Goal: Communication & Community: Answer question/provide support

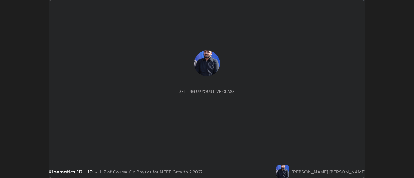
scroll to position [178, 414]
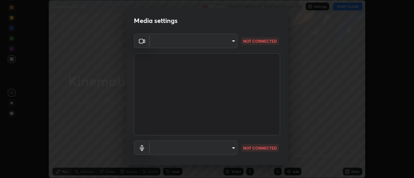
type input "985e4b1f72fc3b9494b48cef3b79fe3b682f9ae0bb15c20acfe574fe2aaad349"
type input "43e4aca742f9233188ca9c86760f2c266500901f205967e4990b21238306e05c"
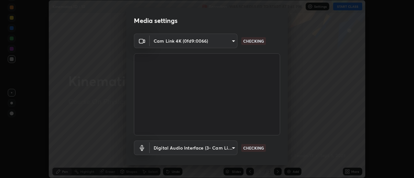
scroll to position [34, 0]
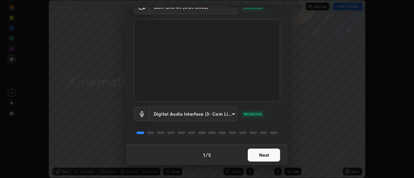
click at [268, 158] on button "Next" at bounding box center [264, 155] width 32 height 13
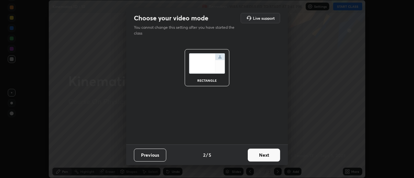
scroll to position [0, 0]
click at [267, 157] on button "Next" at bounding box center [264, 155] width 32 height 13
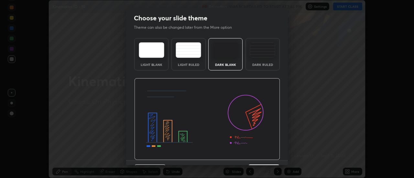
click at [266, 158] on img at bounding box center [207, 119] width 146 height 82
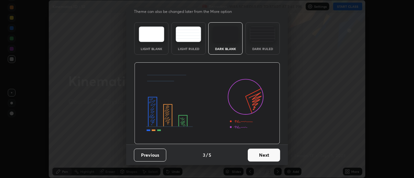
click at [268, 156] on button "Next" at bounding box center [264, 155] width 32 height 13
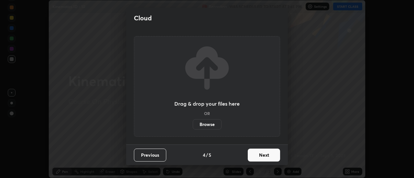
click at [268, 156] on button "Next" at bounding box center [264, 155] width 32 height 13
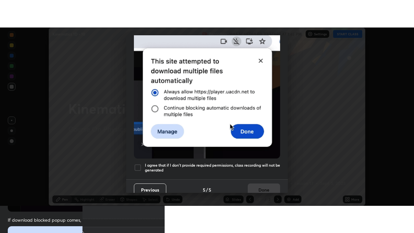
scroll to position [166, 0]
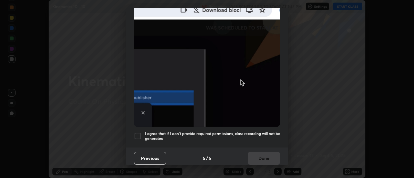
click at [258, 137] on h5 "I agree that if I don't provide required permissions, class recording will not …" at bounding box center [212, 136] width 135 height 10
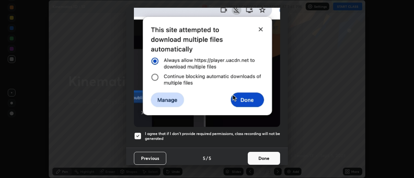
click at [269, 156] on button "Done" at bounding box center [264, 158] width 32 height 13
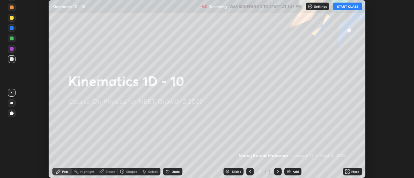
click at [349, 173] on icon at bounding box center [349, 173] width 2 height 2
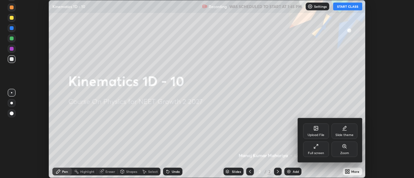
click at [328, 149] on div "Full screen" at bounding box center [316, 150] width 26 height 16
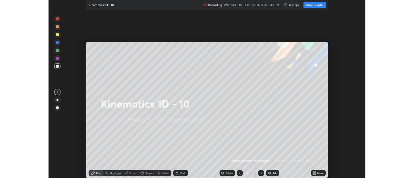
scroll to position [233, 414]
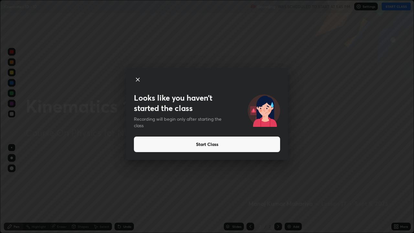
click at [248, 145] on button "Start Class" at bounding box center [207, 145] width 146 height 16
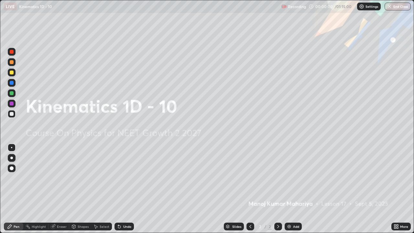
click at [290, 178] on div "Add" at bounding box center [293, 227] width 17 height 8
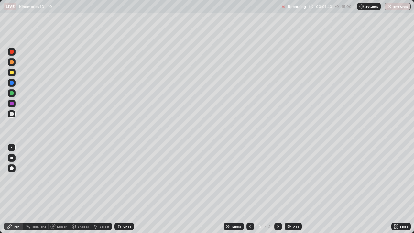
click at [82, 178] on div "Shapes" at bounding box center [83, 226] width 11 height 3
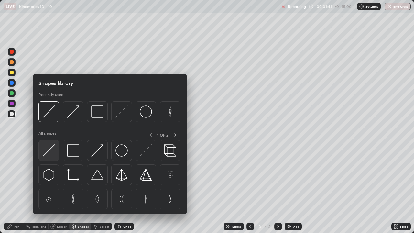
click at [53, 149] on img at bounding box center [49, 150] width 12 height 12
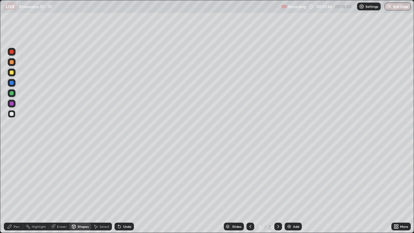
click at [12, 73] on div at bounding box center [12, 73] width 4 height 4
click at [19, 178] on div "Pen" at bounding box center [17, 226] width 6 height 3
click at [12, 170] on div at bounding box center [12, 168] width 4 height 4
click at [17, 178] on div "Pen" at bounding box center [17, 226] width 6 height 3
click at [11, 168] on div at bounding box center [12, 168] width 4 height 4
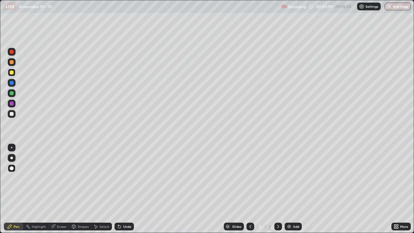
click at [16, 178] on div "Pen" at bounding box center [17, 226] width 6 height 3
click at [12, 161] on div at bounding box center [12, 158] width 8 height 8
click at [12, 114] on div at bounding box center [12, 114] width 4 height 4
click at [12, 169] on div at bounding box center [12, 168] width 4 height 4
click at [12, 113] on div at bounding box center [12, 114] width 4 height 4
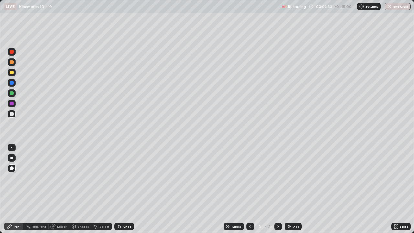
click at [15, 157] on div at bounding box center [12, 158] width 8 height 8
click at [12, 159] on div at bounding box center [11, 158] width 3 height 3
click at [15, 178] on div "Pen" at bounding box center [17, 226] width 6 height 3
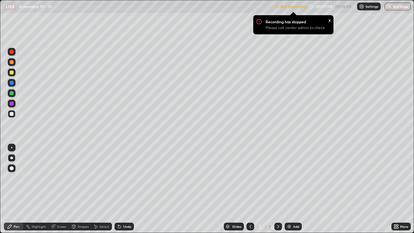
click at [14, 62] on div at bounding box center [12, 62] width 8 height 8
click at [12, 159] on div at bounding box center [11, 158] width 3 height 3
click at [18, 178] on div "Pen" at bounding box center [17, 226] width 6 height 3
click at [79, 178] on div "Shapes" at bounding box center [83, 226] width 11 height 3
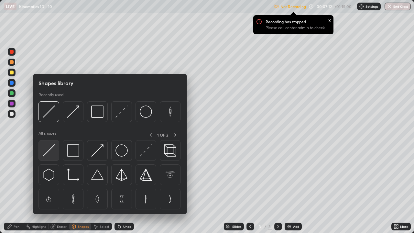
click at [52, 149] on img at bounding box center [49, 150] width 12 height 12
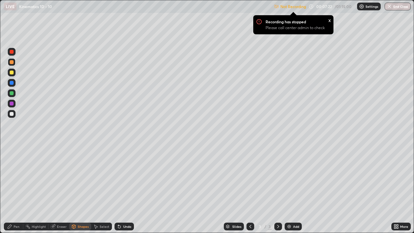
click at [15, 178] on div "Pen" at bounding box center [17, 226] width 6 height 3
click at [85, 178] on div "Shapes" at bounding box center [83, 226] width 11 height 3
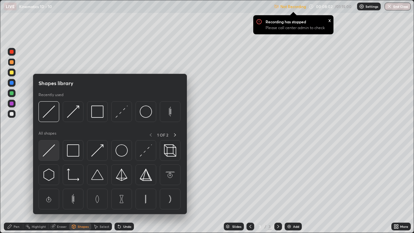
click at [48, 150] on img at bounding box center [49, 150] width 12 height 12
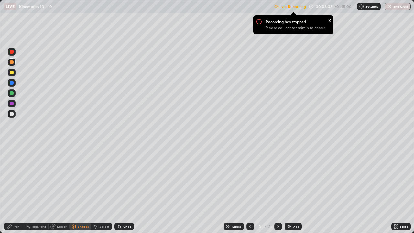
click at [12, 52] on div at bounding box center [12, 52] width 4 height 4
click at [78, 178] on div "Shapes" at bounding box center [83, 226] width 11 height 3
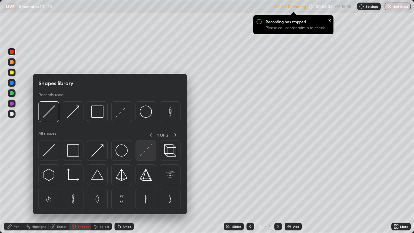
click at [142, 156] on img at bounding box center [146, 150] width 12 height 12
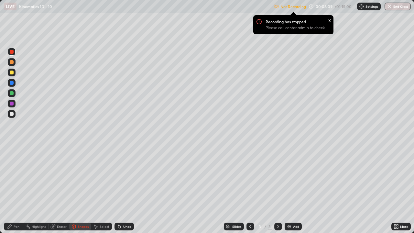
click at [17, 178] on div "Pen" at bounding box center [17, 226] width 6 height 3
click at [12, 113] on div at bounding box center [12, 114] width 4 height 4
click at [9, 161] on div at bounding box center [12, 158] width 8 height 8
click at [12, 94] on div at bounding box center [12, 93] width 4 height 4
click at [9, 115] on div at bounding box center [12, 114] width 8 height 8
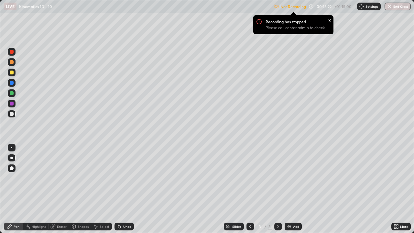
click at [293, 178] on div "Add" at bounding box center [296, 226] width 6 height 3
click at [77, 178] on div "Shapes" at bounding box center [80, 227] width 22 height 8
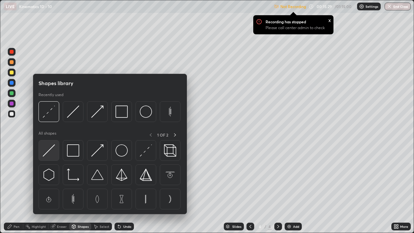
click at [53, 147] on img at bounding box center [49, 150] width 12 height 12
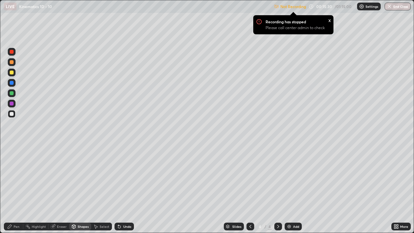
click at [11, 117] on div at bounding box center [12, 114] width 8 height 8
click at [17, 178] on div "Pen" at bounding box center [17, 226] width 6 height 3
click at [12, 158] on div at bounding box center [11, 158] width 3 height 3
click at [120, 178] on icon at bounding box center [119, 227] width 3 height 3
click at [82, 178] on div "Shapes" at bounding box center [83, 226] width 11 height 3
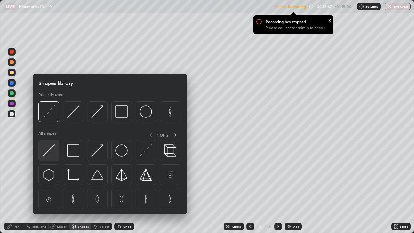
click at [46, 150] on img at bounding box center [49, 150] width 12 height 12
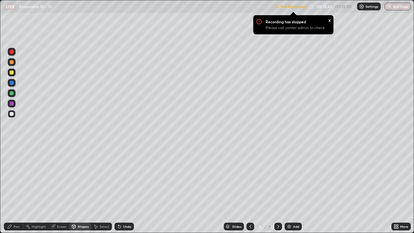
click at [118, 178] on icon at bounding box center [119, 227] width 3 height 3
click at [11, 72] on div at bounding box center [12, 73] width 4 height 4
click at [17, 178] on div "Pen" at bounding box center [17, 226] width 6 height 3
click at [121, 178] on icon at bounding box center [119, 226] width 5 height 5
click at [118, 178] on icon at bounding box center [119, 227] width 3 height 3
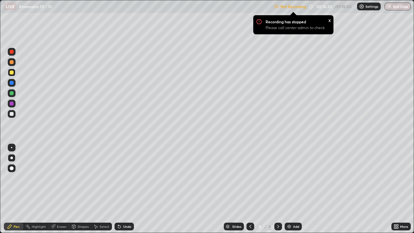
click at [118, 178] on icon at bounding box center [119, 227] width 3 height 3
click at [119, 178] on icon at bounding box center [119, 227] width 3 height 3
click at [120, 178] on icon at bounding box center [119, 226] width 5 height 5
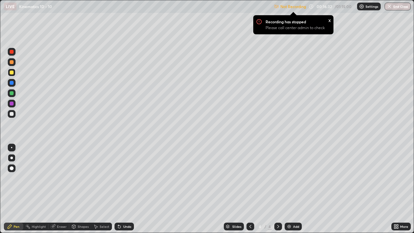
click at [119, 178] on icon at bounding box center [119, 227] width 3 height 3
click at [118, 178] on icon at bounding box center [119, 227] width 3 height 3
click at [82, 178] on div "Shapes" at bounding box center [80, 227] width 22 height 8
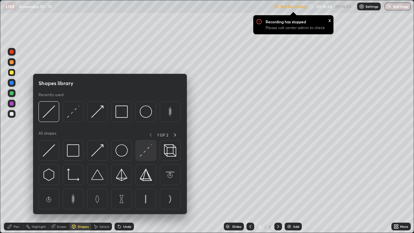
click at [146, 152] on img at bounding box center [146, 150] width 12 height 12
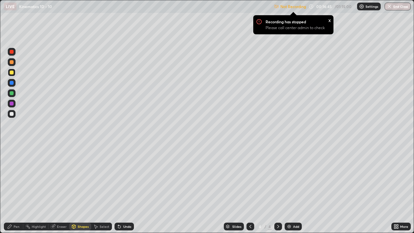
click at [121, 178] on icon at bounding box center [119, 226] width 5 height 5
click at [120, 178] on icon at bounding box center [119, 226] width 5 height 5
click at [15, 178] on div "Pen" at bounding box center [13, 227] width 19 height 8
click at [11, 115] on div at bounding box center [12, 114] width 4 height 4
click at [80, 178] on div "Shapes" at bounding box center [83, 226] width 11 height 3
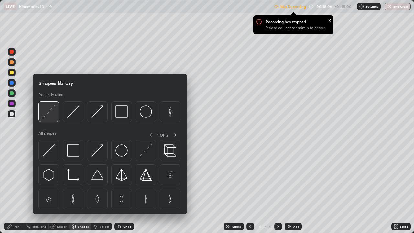
click at [50, 114] on img at bounding box center [49, 111] width 12 height 12
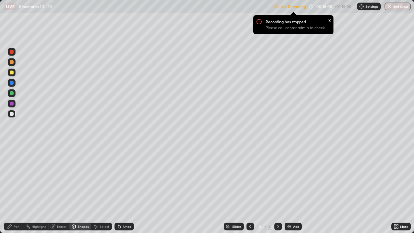
click at [118, 178] on icon at bounding box center [119, 227] width 3 height 3
click at [18, 178] on div "Pen" at bounding box center [17, 226] width 6 height 3
click at [11, 52] on div at bounding box center [12, 52] width 4 height 4
click at [12, 113] on div at bounding box center [12, 114] width 4 height 4
click at [118, 178] on icon at bounding box center [119, 227] width 3 height 3
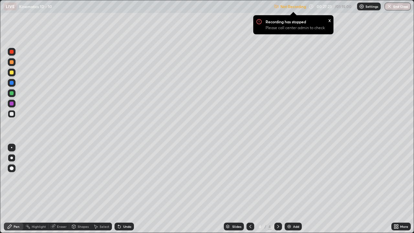
click at [118, 178] on icon at bounding box center [119, 227] width 3 height 3
click at [13, 103] on div at bounding box center [12, 104] width 4 height 4
click at [216, 13] on div "LIVE Kinematics 1D - 10" at bounding box center [138, 6] width 268 height 13
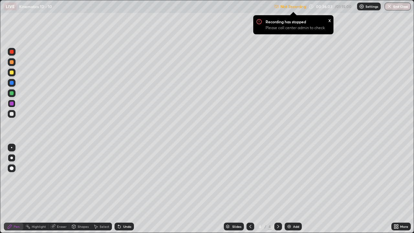
click at [285, 178] on div "Add" at bounding box center [293, 227] width 17 height 8
click at [12, 117] on div at bounding box center [12, 114] width 8 height 8
click at [13, 72] on div at bounding box center [12, 73] width 4 height 4
click at [118, 178] on icon at bounding box center [119, 226] width 5 height 5
click at [80, 178] on div "Shapes" at bounding box center [83, 226] width 11 height 3
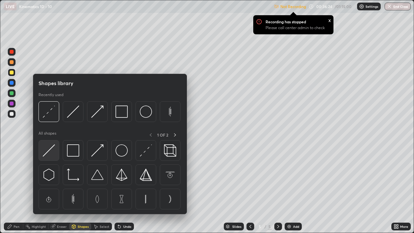
click at [48, 158] on div at bounding box center [49, 150] width 21 height 21
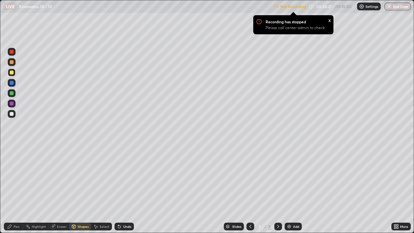
click at [118, 178] on icon at bounding box center [119, 227] width 3 height 3
click at [115, 178] on div "Undo" at bounding box center [124, 227] width 19 height 8
click at [118, 178] on icon at bounding box center [119, 227] width 3 height 3
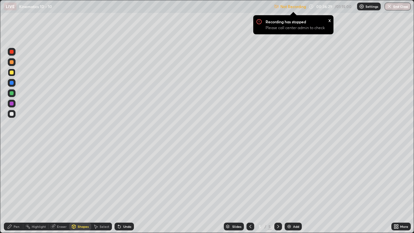
click at [118, 178] on icon at bounding box center [119, 227] width 3 height 3
click at [121, 178] on icon at bounding box center [119, 226] width 5 height 5
click at [118, 178] on icon at bounding box center [119, 227] width 3 height 3
click at [121, 178] on icon at bounding box center [119, 226] width 5 height 5
click at [83, 178] on div "Shapes" at bounding box center [83, 226] width 11 height 3
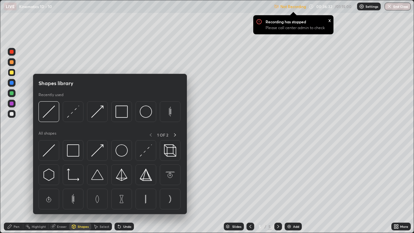
click at [53, 148] on img at bounding box center [49, 150] width 12 height 12
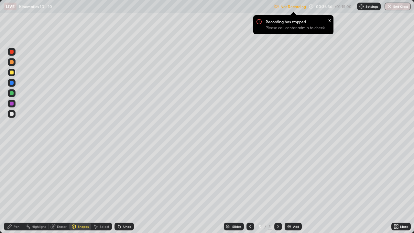
click at [18, 178] on div "Pen" at bounding box center [17, 226] width 6 height 3
click at [83, 178] on div "Shapes" at bounding box center [83, 226] width 11 height 3
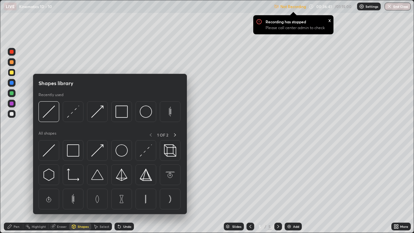
click at [50, 150] on img at bounding box center [49, 150] width 12 height 12
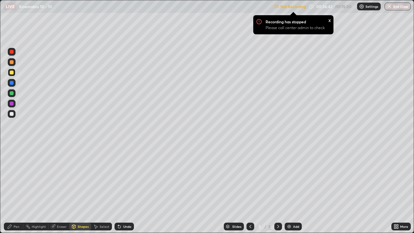
click at [13, 115] on div at bounding box center [12, 114] width 4 height 4
click at [85, 178] on div "Shapes" at bounding box center [83, 226] width 11 height 3
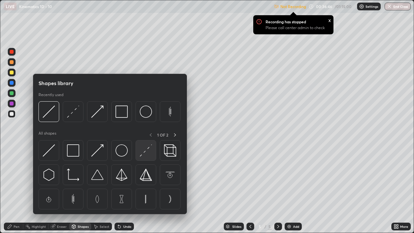
click at [145, 153] on img at bounding box center [146, 150] width 12 height 12
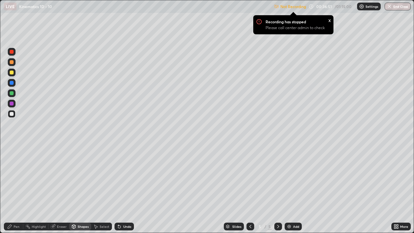
click at [85, 178] on div "Shapes" at bounding box center [83, 226] width 11 height 3
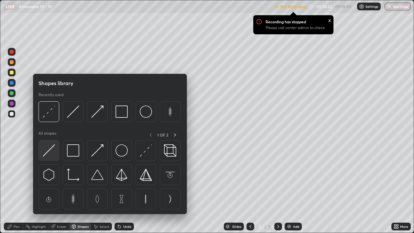
click at [51, 150] on img at bounding box center [49, 150] width 12 height 12
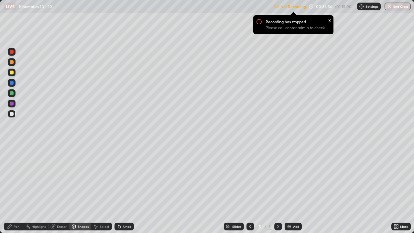
click at [118, 178] on icon at bounding box center [119, 227] width 3 height 3
click at [119, 178] on icon at bounding box center [119, 227] width 3 height 3
click at [86, 178] on div "Shapes" at bounding box center [83, 226] width 11 height 3
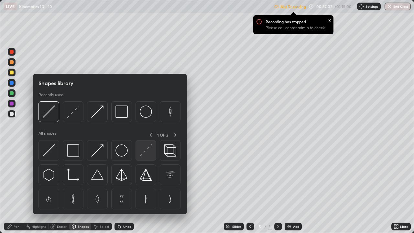
click at [142, 152] on img at bounding box center [146, 150] width 12 height 12
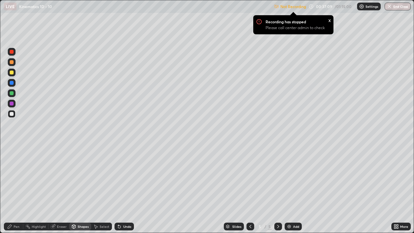
click at [80, 178] on div "Shapes" at bounding box center [80, 227] width 22 height 8
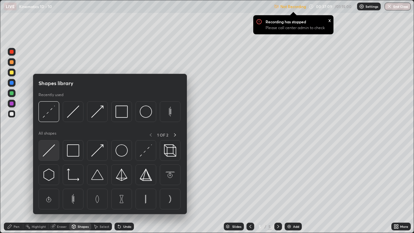
click at [49, 150] on img at bounding box center [49, 150] width 12 height 12
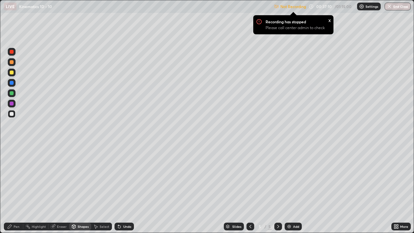
click at [12, 116] on div at bounding box center [12, 114] width 8 height 8
click at [17, 178] on div "Pen" at bounding box center [17, 226] width 6 height 3
click at [118, 178] on icon at bounding box center [119, 227] width 3 height 3
click at [117, 178] on icon at bounding box center [119, 226] width 5 height 5
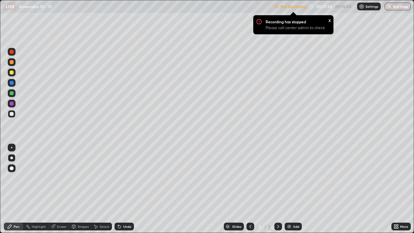
click at [62, 178] on div "Eraser" at bounding box center [62, 226] width 10 height 3
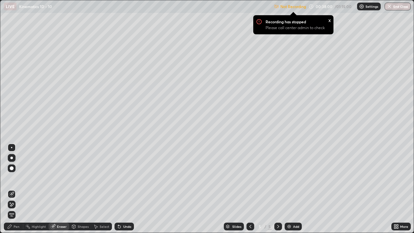
click at [18, 178] on div "Pen" at bounding box center [17, 226] width 6 height 3
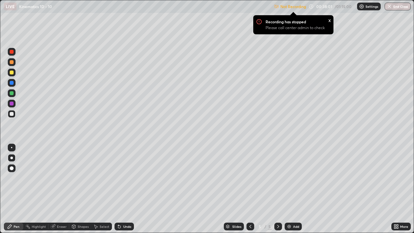
click at [9, 169] on div at bounding box center [12, 168] width 8 height 8
click at [288, 178] on div "Add" at bounding box center [293, 227] width 17 height 8
click at [250, 178] on icon at bounding box center [250, 226] width 2 height 3
click at [63, 178] on div "Eraser" at bounding box center [62, 226] width 10 height 3
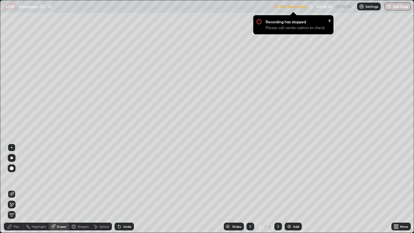
click at [11, 168] on div at bounding box center [12, 168] width 4 height 4
click at [12, 158] on div at bounding box center [11, 158] width 3 height 3
click at [13, 178] on div "Pen" at bounding box center [13, 227] width 19 height 8
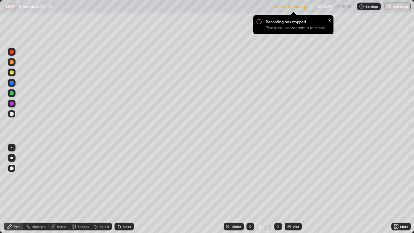
click at [83, 178] on div "Shapes" at bounding box center [83, 226] width 11 height 3
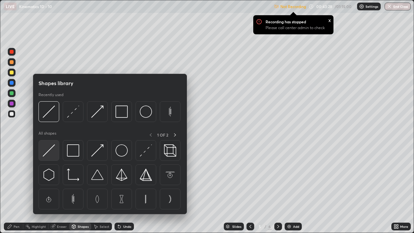
click at [48, 148] on img at bounding box center [49, 150] width 12 height 12
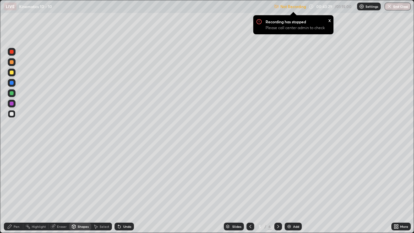
click at [11, 72] on div at bounding box center [12, 73] width 4 height 4
click at [57, 178] on div "Eraser" at bounding box center [59, 227] width 21 height 8
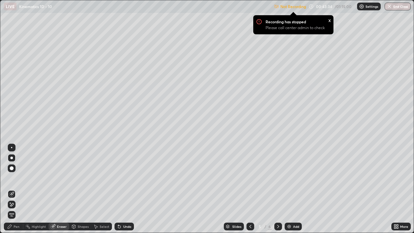
click at [14, 178] on div "Pen" at bounding box center [17, 226] width 6 height 3
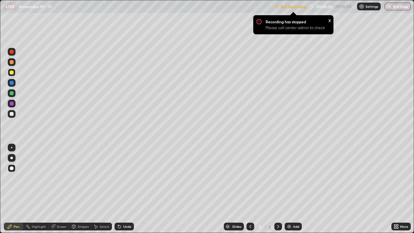
click at [277, 178] on icon at bounding box center [278, 226] width 5 height 5
click at [119, 178] on icon at bounding box center [119, 227] width 3 height 3
click at [118, 178] on icon at bounding box center [118, 225] width 1 height 1
click at [117, 178] on icon at bounding box center [119, 226] width 5 height 5
click at [59, 178] on div "Eraser" at bounding box center [59, 227] width 21 height 8
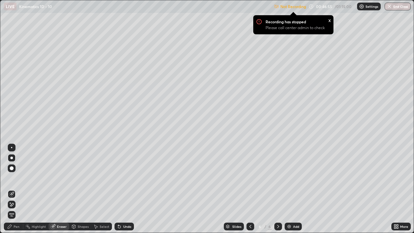
click at [20, 178] on div "Pen" at bounding box center [13, 227] width 19 height 8
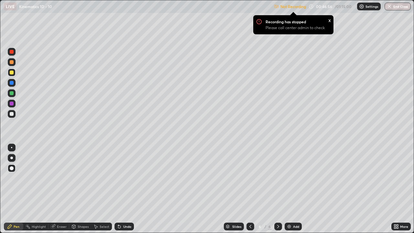
click at [11, 114] on div at bounding box center [12, 114] width 4 height 4
click at [13, 74] on div at bounding box center [12, 73] width 8 height 8
click at [250, 178] on icon at bounding box center [250, 226] width 5 height 5
click at [277, 178] on icon at bounding box center [278, 226] width 5 height 5
click at [289, 178] on div "Add" at bounding box center [293, 227] width 17 height 8
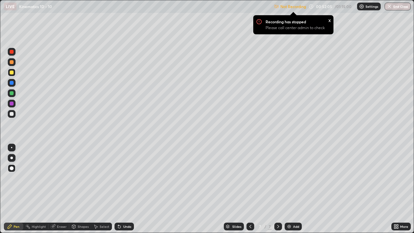
click at [13, 167] on div at bounding box center [12, 168] width 4 height 4
click at [83, 178] on div "Shapes" at bounding box center [83, 226] width 11 height 3
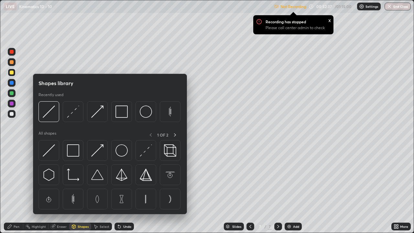
click at [50, 150] on img at bounding box center [49, 150] width 12 height 12
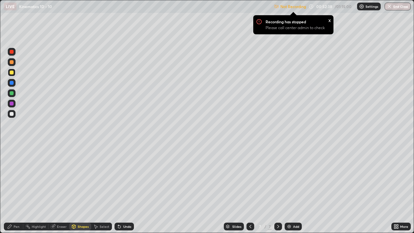
click at [13, 114] on div at bounding box center [12, 114] width 4 height 4
click at [118, 178] on div "Undo" at bounding box center [124, 227] width 19 height 8
click at [13, 178] on div "Pen" at bounding box center [13, 227] width 19 height 8
click at [289, 178] on img at bounding box center [289, 226] width 5 height 5
click at [80, 178] on div "Shapes" at bounding box center [83, 226] width 11 height 3
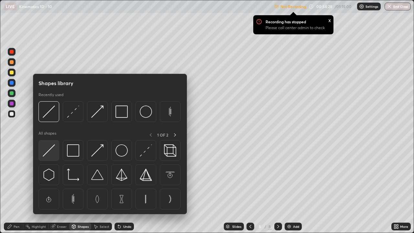
click at [45, 153] on img at bounding box center [49, 150] width 12 height 12
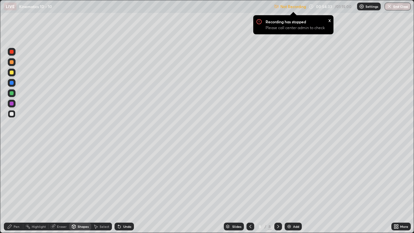
click at [14, 178] on div "Pen" at bounding box center [17, 226] width 6 height 3
click at [10, 157] on div at bounding box center [12, 158] width 8 height 8
click at [12, 148] on div at bounding box center [11, 147] width 1 height 1
click at [118, 178] on icon at bounding box center [119, 227] width 3 height 3
click at [121, 178] on div "Undo" at bounding box center [124, 227] width 19 height 8
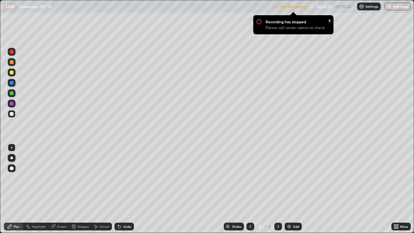
click at [79, 178] on div "Shapes" at bounding box center [83, 226] width 11 height 3
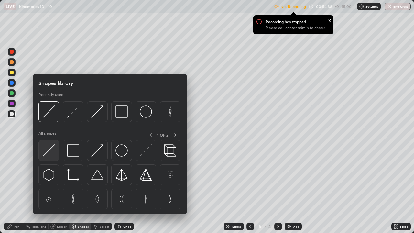
click at [49, 149] on img at bounding box center [49, 150] width 12 height 12
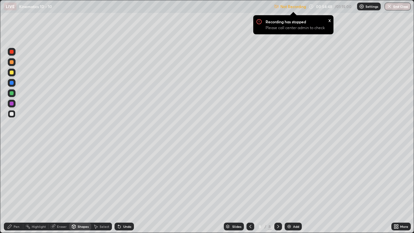
click at [118, 178] on icon at bounding box center [119, 227] width 3 height 3
click at [120, 178] on icon at bounding box center [119, 227] width 3 height 3
click at [81, 178] on div "Shapes" at bounding box center [83, 226] width 11 height 3
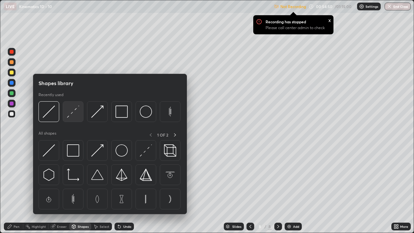
click at [71, 113] on img at bounding box center [73, 111] width 12 height 12
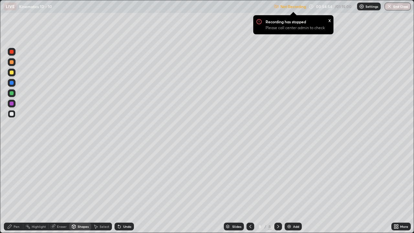
click at [83, 178] on div "Shapes" at bounding box center [83, 226] width 11 height 3
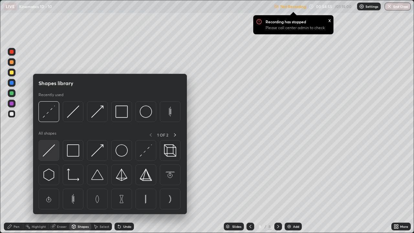
click at [50, 150] on img at bounding box center [49, 150] width 12 height 12
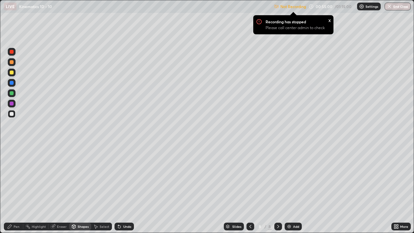
click at [17, 178] on div "Pen" at bounding box center [13, 227] width 19 height 8
click at [118, 178] on icon at bounding box center [118, 225] width 1 height 1
click at [118, 178] on icon at bounding box center [119, 227] width 3 height 3
click at [288, 178] on img at bounding box center [289, 226] width 5 height 5
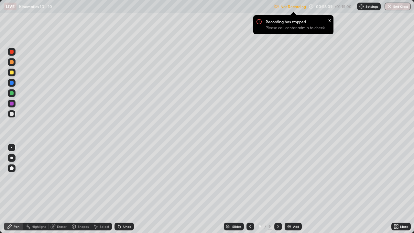
click at [12, 73] on div at bounding box center [12, 73] width 4 height 4
click at [116, 178] on div "Undo" at bounding box center [124, 227] width 19 height 8
click at [120, 178] on icon at bounding box center [119, 226] width 5 height 5
click at [119, 178] on icon at bounding box center [119, 227] width 3 height 3
click at [118, 178] on icon at bounding box center [119, 227] width 3 height 3
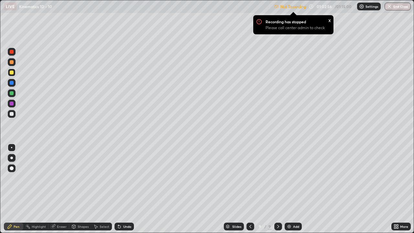
click at [120, 178] on icon at bounding box center [119, 226] width 5 height 5
click at [285, 178] on div "Add" at bounding box center [293, 227] width 17 height 8
click at [13, 115] on div at bounding box center [12, 114] width 4 height 4
click at [400, 9] on button "End Class" at bounding box center [398, 7] width 26 height 8
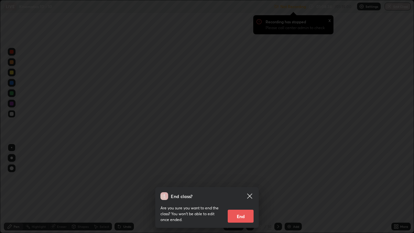
click at [245, 178] on button "End" at bounding box center [241, 216] width 26 height 13
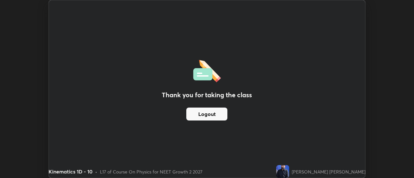
scroll to position [32175, 31939]
